Goal: Check status

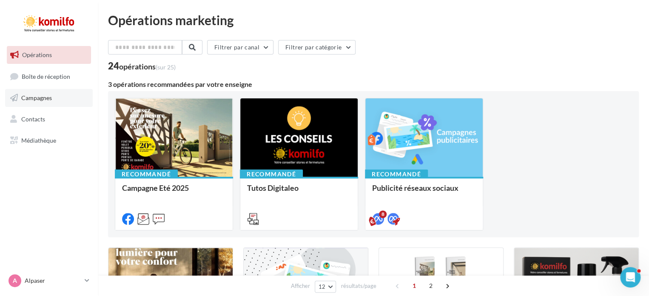
click at [47, 97] on span "Campagnes" at bounding box center [36, 97] width 31 height 7
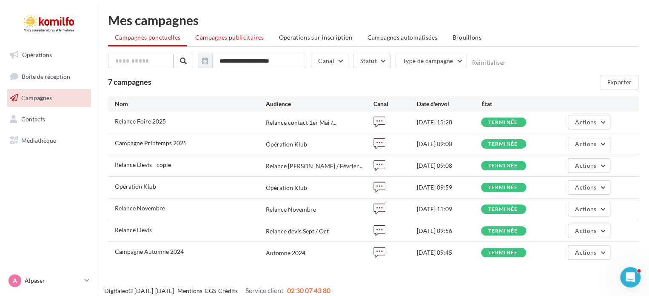
click at [248, 40] on span "Campagnes publicitaires" at bounding box center [229, 37] width 68 height 7
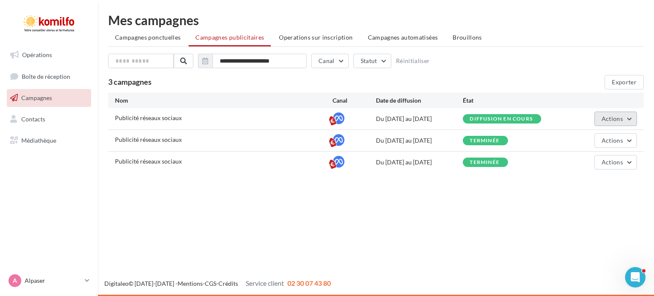
click at [606, 119] on span "Actions" at bounding box center [611, 118] width 21 height 7
click at [587, 157] on button "Voir les résultats" at bounding box center [593, 161] width 85 height 22
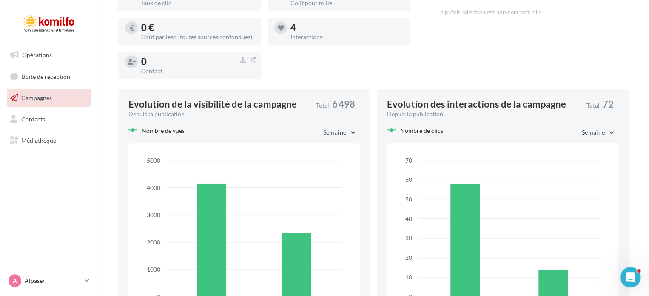
scroll to position [425, 0]
